Goal: Check status: Check status

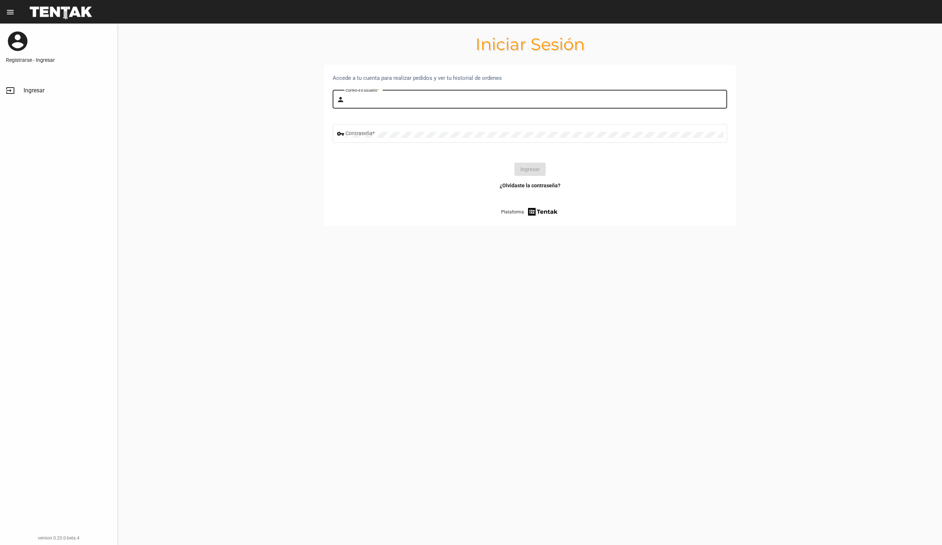
click at [428, 98] on input "Correo-e o usuario *" at bounding box center [535, 101] width 378 height 6
click at [434, 96] on div "Correo-e o usuario *" at bounding box center [535, 98] width 378 height 20
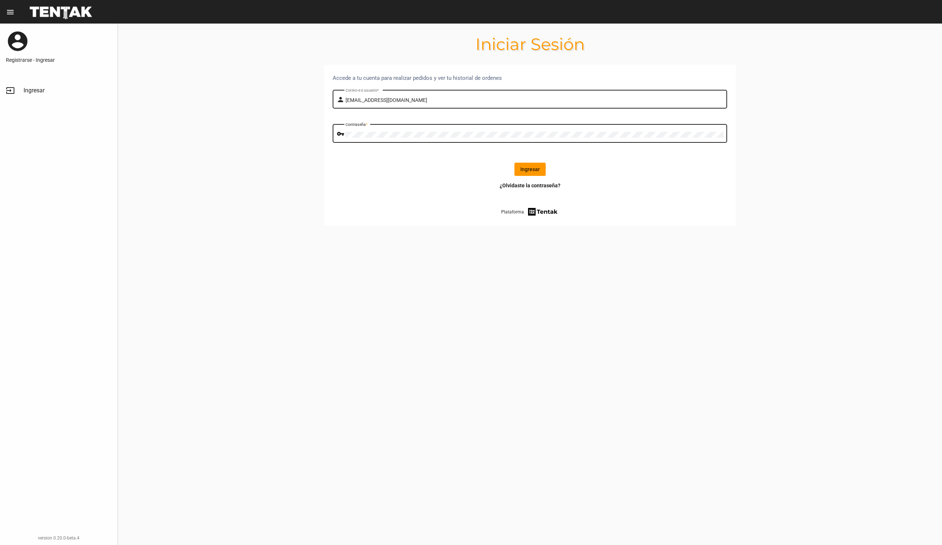
click button "Ingresar" at bounding box center [530, 169] width 31 height 13
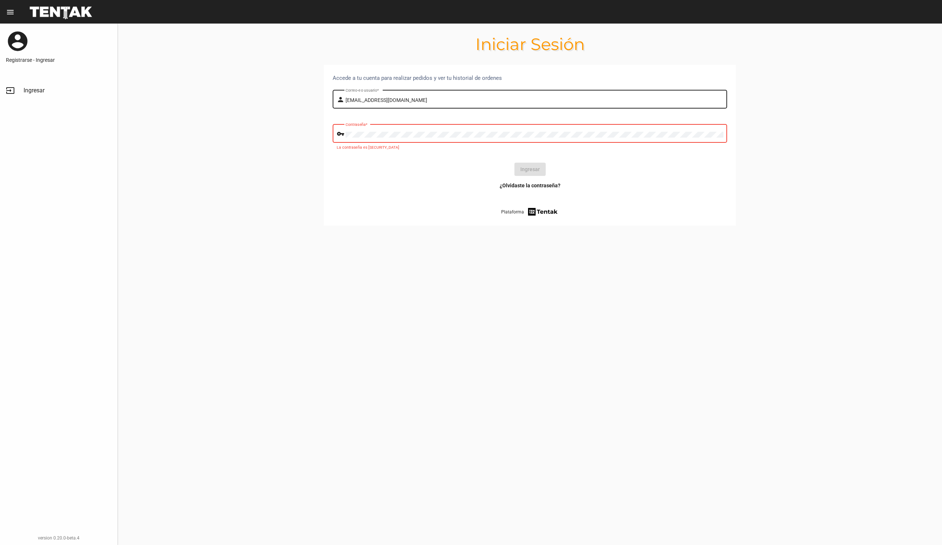
click at [416, 98] on input "[EMAIL_ADDRESS][DOMAIN_NAME]" at bounding box center [535, 101] width 378 height 6
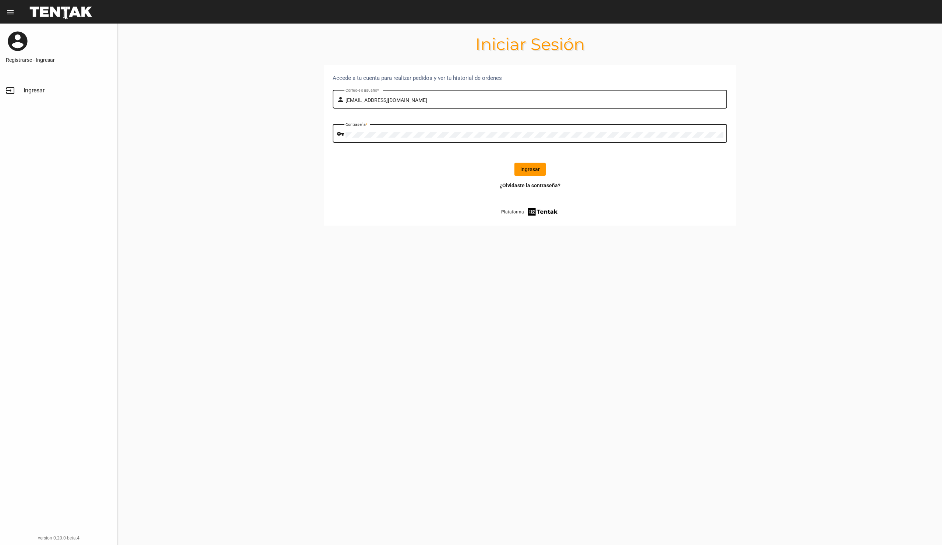
click button "Ingresar" at bounding box center [530, 169] width 31 height 13
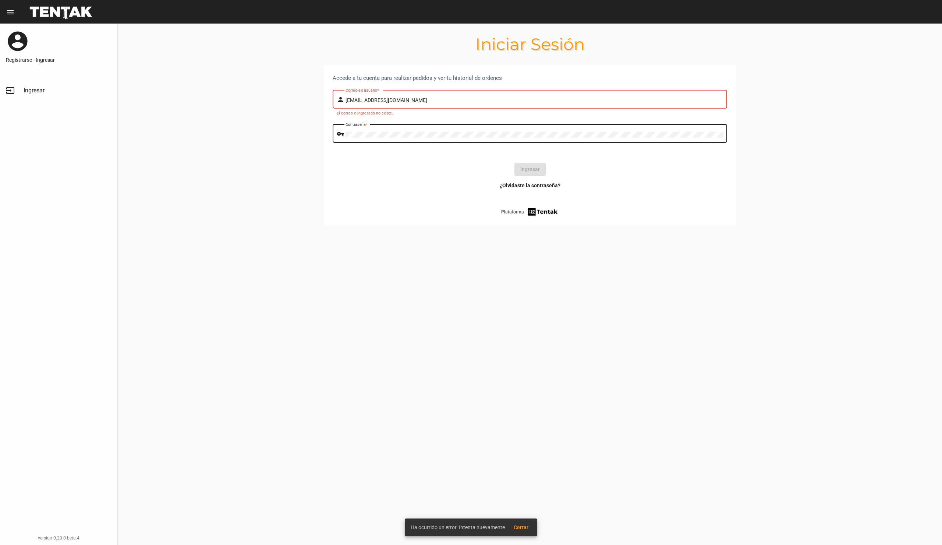
click at [370, 190] on div "¿Olvidaste la contraseña? Plataforma" at bounding box center [530, 199] width 395 height 35
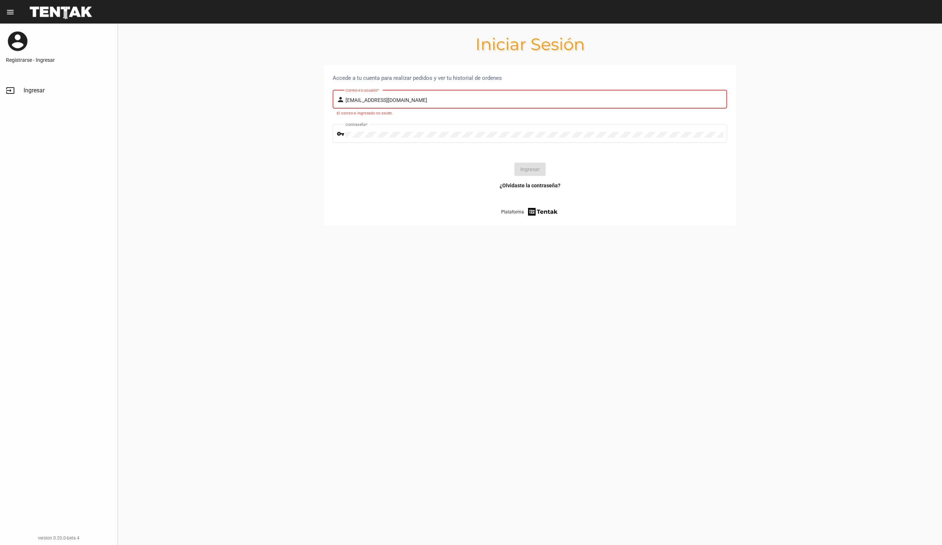
click at [403, 102] on input "[EMAIL_ADDRESS][DOMAIN_NAME]" at bounding box center [535, 101] width 378 height 6
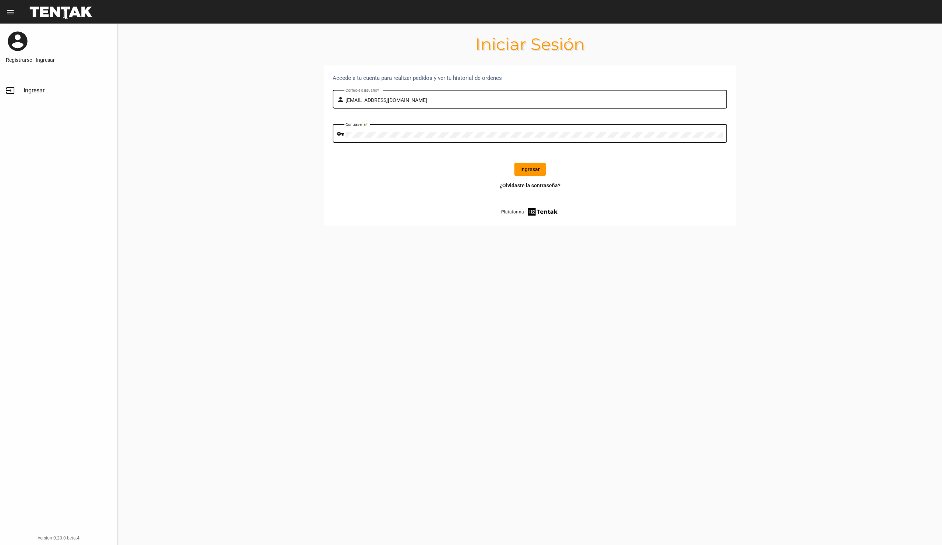
click at [416, 99] on input "[EMAIL_ADDRESS][DOMAIN_NAME]" at bounding box center [535, 101] width 378 height 6
type input "[EMAIL_ADDRESS][DOMAIN_NAME]"
click button "Ingresar" at bounding box center [530, 169] width 31 height 13
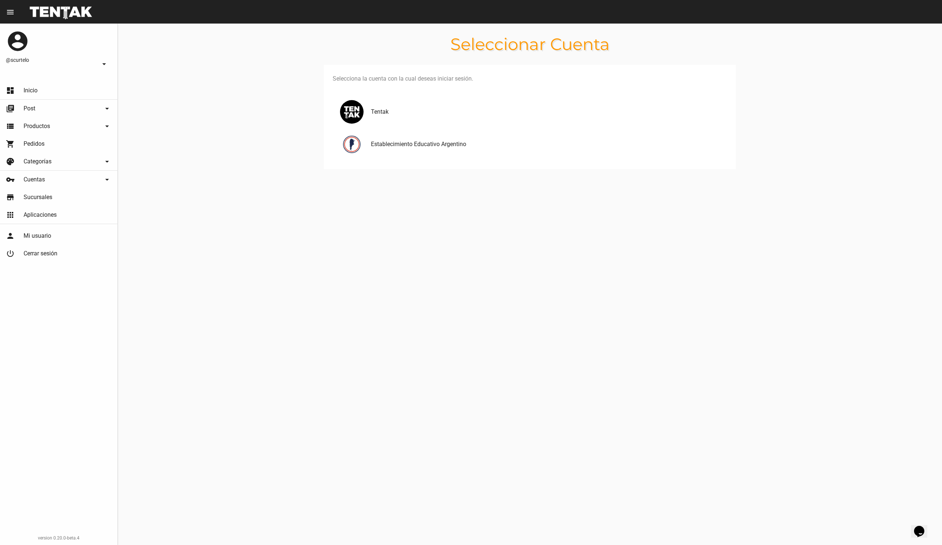
drag, startPoint x: 444, startPoint y: 244, endPoint x: 386, endPoint y: 195, distance: 76.0
click at [443, 244] on div "Seleccionar Cuenta Selecciona la cuenta con la cual deseas iniciar sesión. Tent…" at bounding box center [530, 285] width 824 height 522
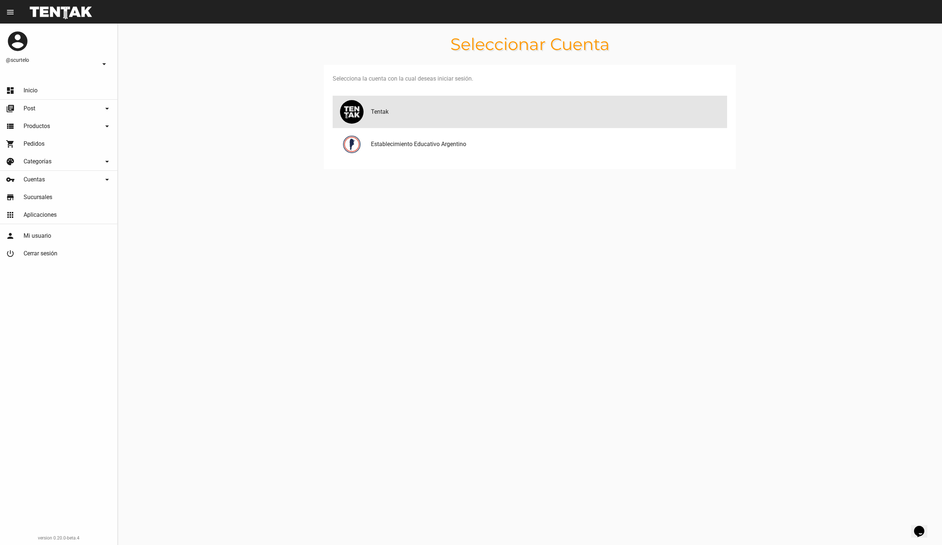
click at [370, 111] on div "Tentak" at bounding box center [543, 111] width 356 height 9
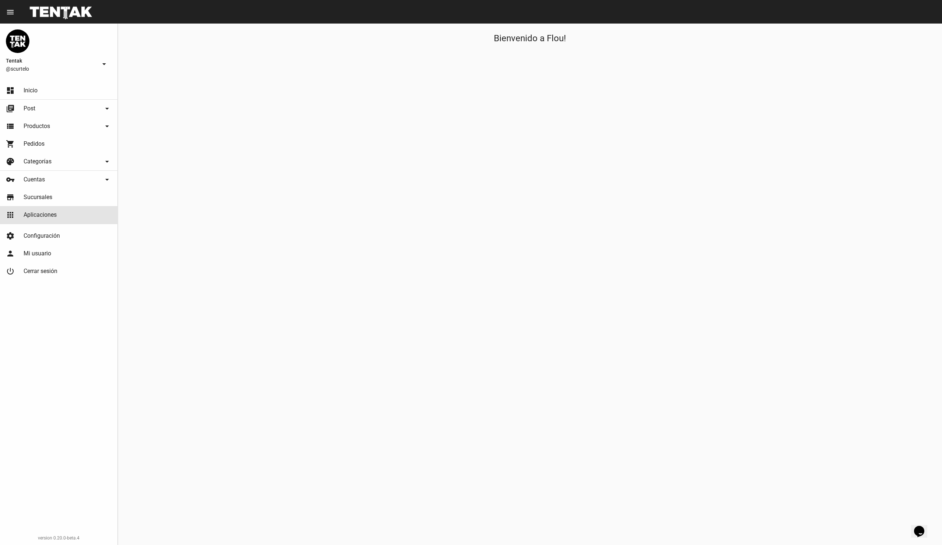
click at [53, 212] on span "Aplicaciones" at bounding box center [40, 214] width 33 height 7
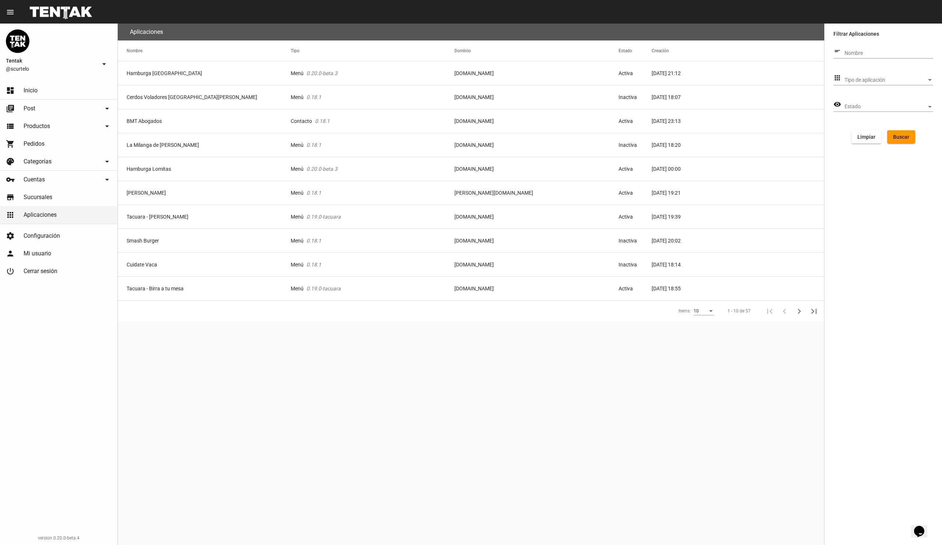
click at [455, 389] on div "Aplicaciones Nombre Tipo Dominio Estado Creación [GEOGRAPHIC_DATA] [GEOGRAPHIC_…" at bounding box center [471, 285] width 707 height 522
click at [39, 145] on span "Pedidos" at bounding box center [34, 143] width 21 height 7
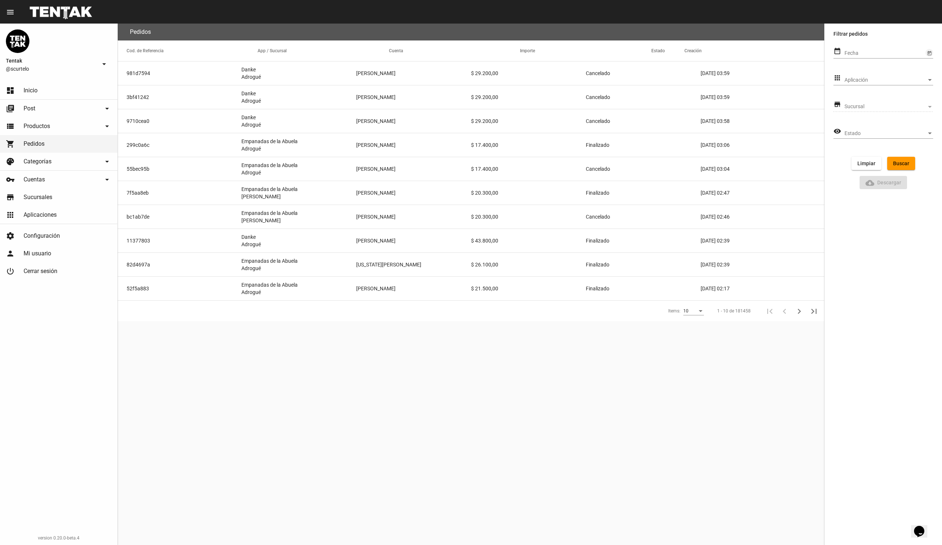
click at [929, 49] on icon "Open calendar" at bounding box center [929, 53] width 5 height 9
click at [878, 106] on div "1" at bounding box center [878, 104] width 13 height 13
type input "[DATE]"
click at [901, 163] on span "Buscar" at bounding box center [901, 163] width 16 height 6
click at [708, 310] on div "Items:" at bounding box center [711, 311] width 7 height 5
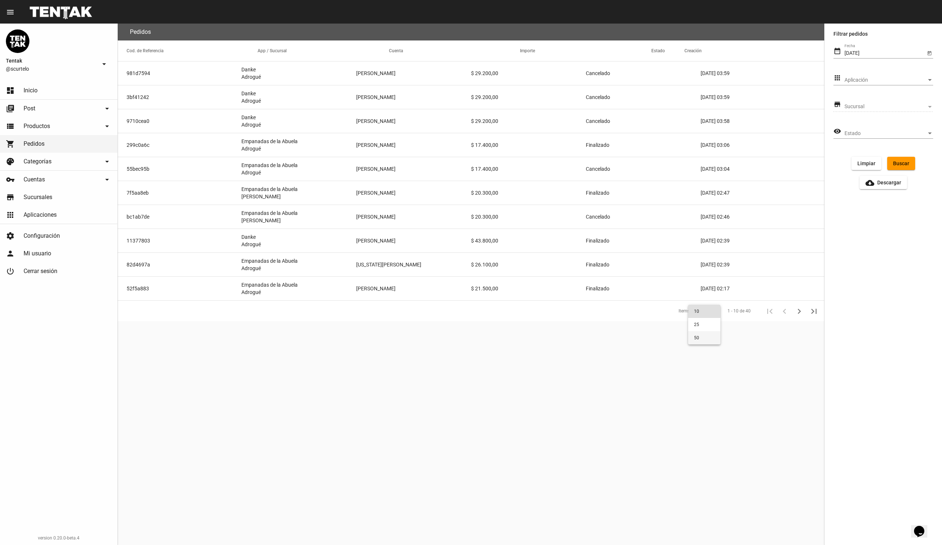
click at [713, 337] on span "50" at bounding box center [704, 337] width 21 height 13
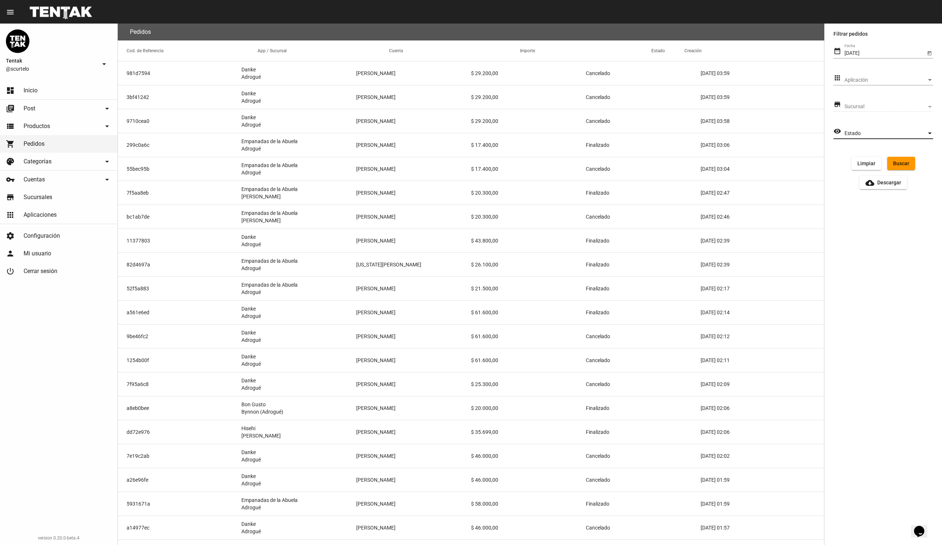
click at [895, 134] on span "Estado" at bounding box center [886, 134] width 82 height 6
click at [534, 75] on div at bounding box center [471, 272] width 942 height 545
click at [266, 73] on mat-cell "Danke Adrogué" at bounding box center [298, 73] width 115 height 24
